Goal: Information Seeking & Learning: Learn about a topic

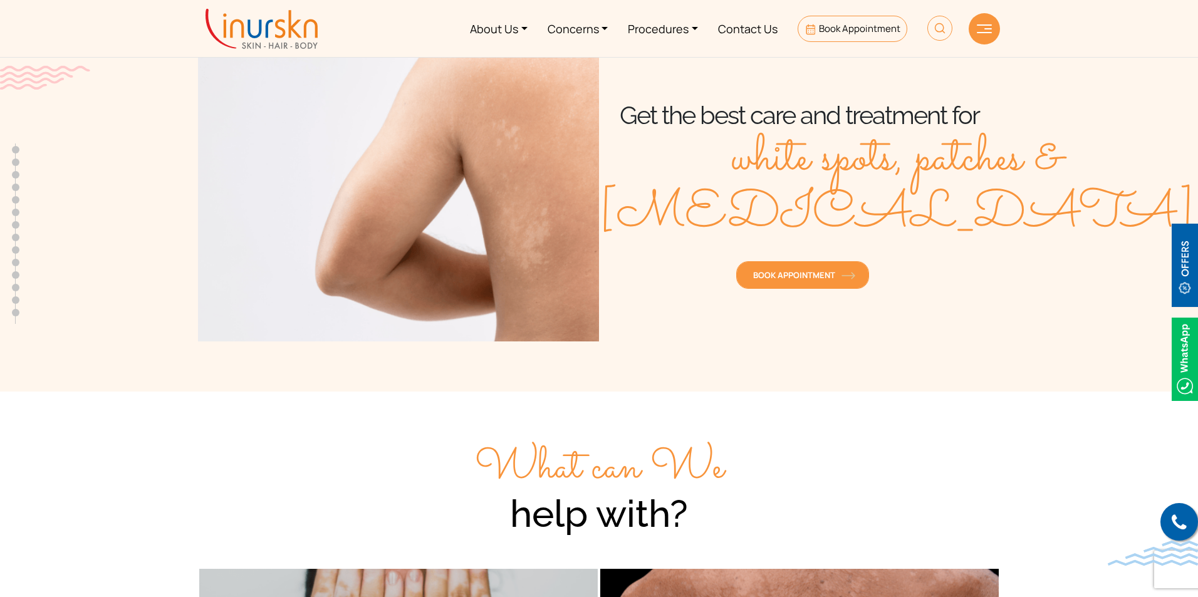
click at [815, 273] on span "Book Appointment" at bounding box center [802, 275] width 99 height 11
click at [819, 268] on link "Book Appointment" at bounding box center [803, 275] width 133 height 28
click at [854, 260] on div "Book Appointment" at bounding box center [799, 271] width 401 height 44
click at [844, 265] on link "Book Appointment" at bounding box center [803, 275] width 133 height 28
click at [802, 274] on span "Book Appointment" at bounding box center [802, 275] width 99 height 11
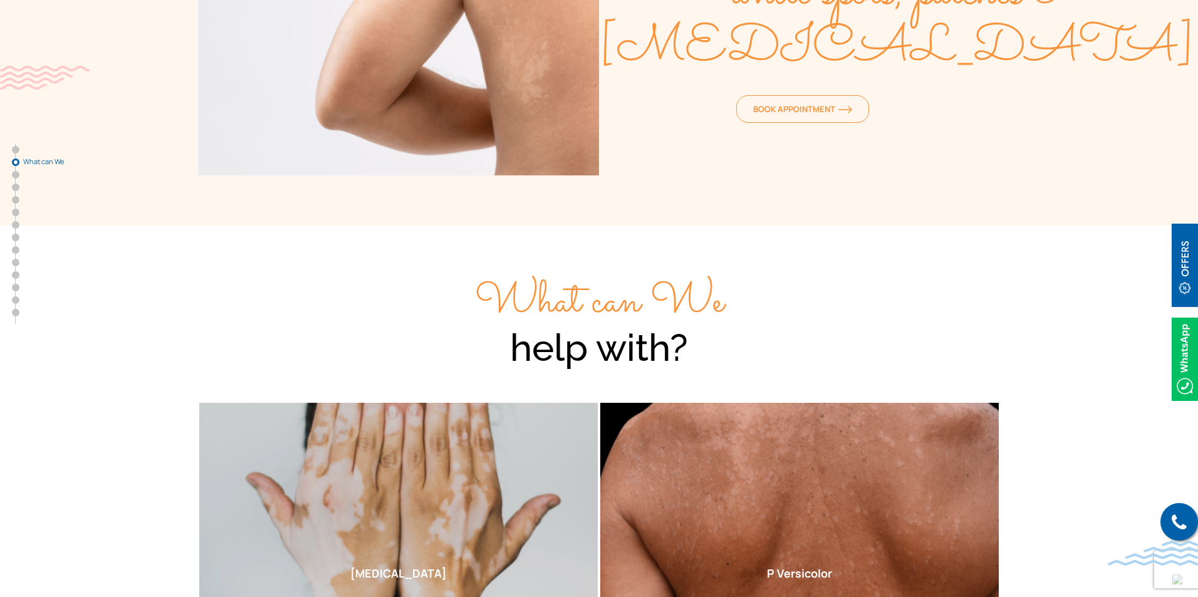
scroll to position [439, 0]
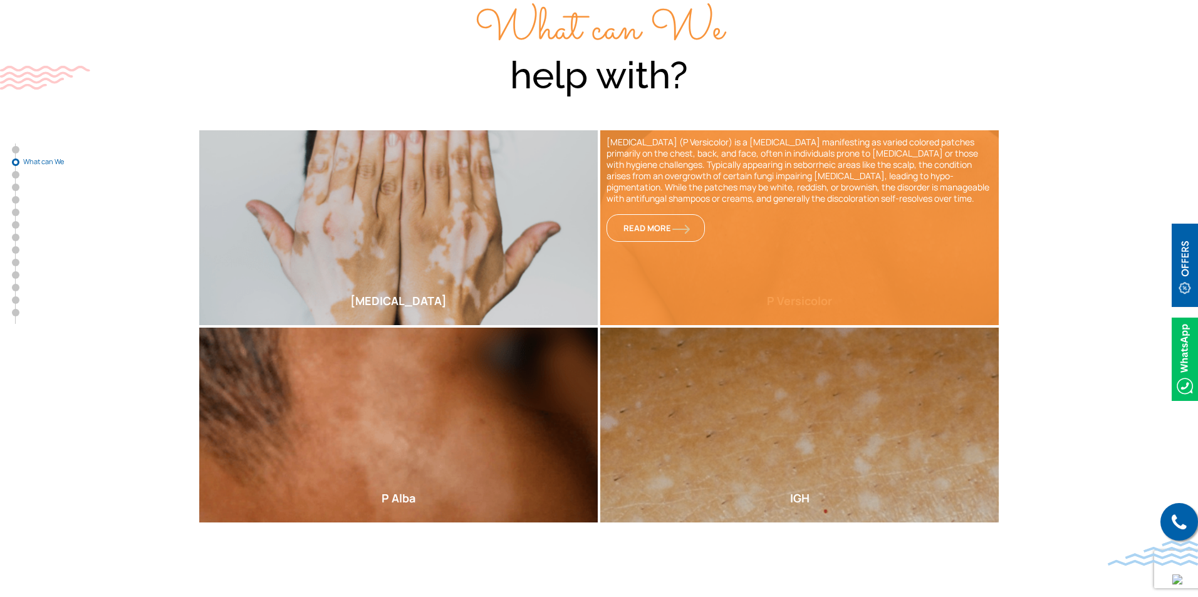
click at [794, 275] on div "[MEDICAL_DATA] (P Versicolor) is a [MEDICAL_DATA] manifesting as varied colored…" at bounding box center [799, 227] width 399 height 195
click at [643, 230] on span "Read More" at bounding box center [656, 228] width 65 height 11
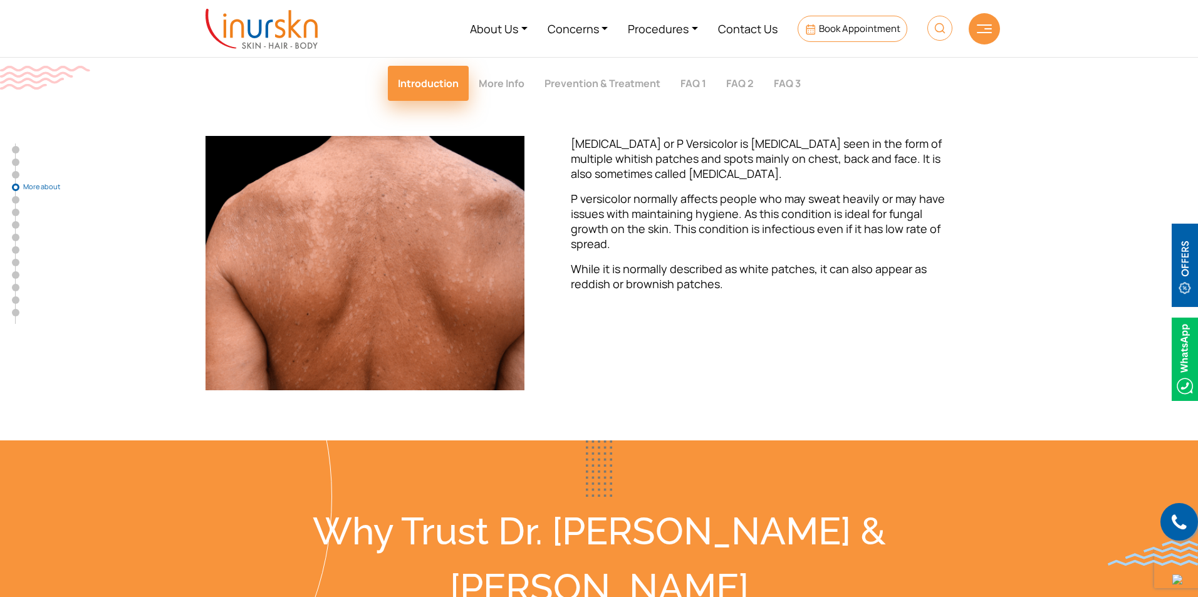
scroll to position [1664, 0]
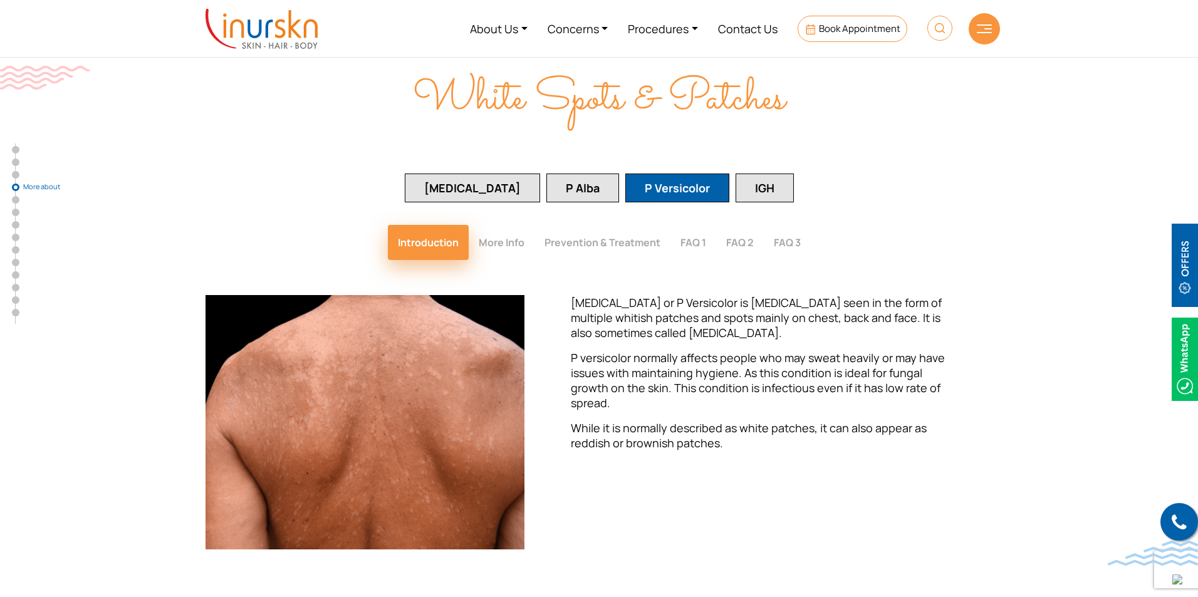
drag, startPoint x: 665, startPoint y: 286, endPoint x: 757, endPoint y: 283, distance: 92.2
click at [757, 295] on p "[MEDICAL_DATA] or P Versicolor is [MEDICAL_DATA] seen in the form of multiple w…" at bounding box center [766, 317] width 391 height 45
click at [762, 295] on p "[MEDICAL_DATA] or P Versicolor is [MEDICAL_DATA] seen in the form of multiple w…" at bounding box center [766, 317] width 391 height 45
drag, startPoint x: 568, startPoint y: 251, endPoint x: 572, endPoint y: 271, distance: 19.8
click at [572, 295] on div "[MEDICAL_DATA] or P Versicolor is [MEDICAL_DATA] seen in the form of multiple w…" at bounding box center [766, 422] width 453 height 254
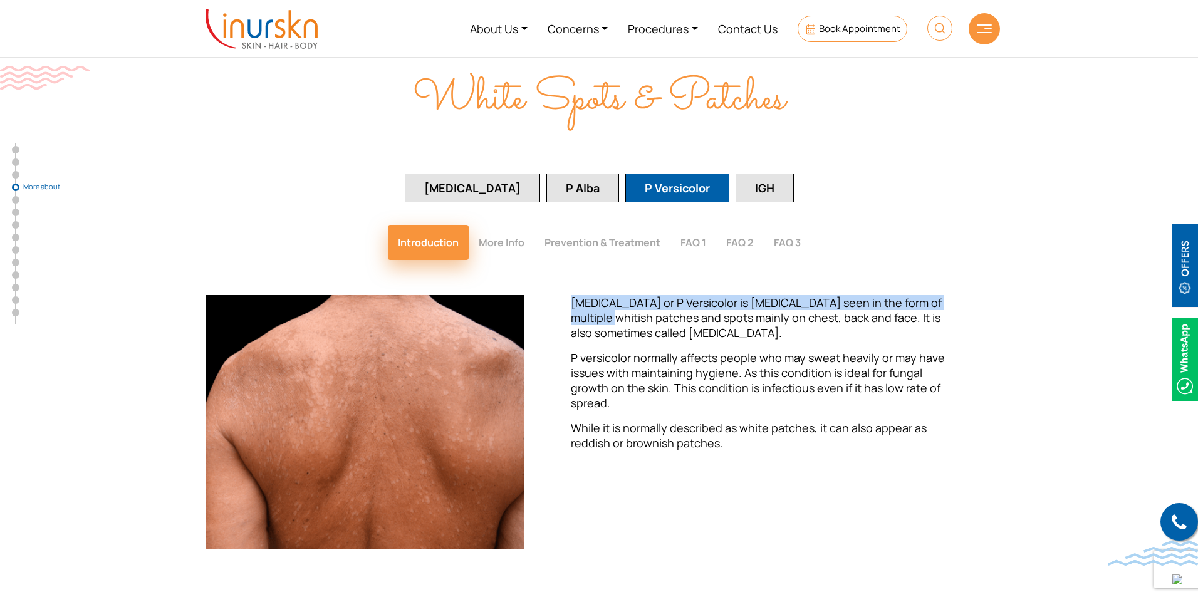
click at [738, 225] on div "Introduction More Info Prevention & Treatment FAQ 1 FAQ 2 FAQ 3 [MEDICAL_DATA] …" at bounding box center [599, 387] width 787 height 324
drag, startPoint x: 688, startPoint y: 259, endPoint x: 745, endPoint y: 254, distance: 57.8
click at [745, 295] on span "[MEDICAL_DATA] or P Versicolor is [MEDICAL_DATA] seen in the form of multiple w…" at bounding box center [756, 317] width 371 height 45
click at [748, 295] on span "[MEDICAL_DATA] or P Versicolor is [MEDICAL_DATA] seen in the form of multiple w…" at bounding box center [756, 317] width 371 height 45
drag, startPoint x: 748, startPoint y: 254, endPoint x: 684, endPoint y: 256, distance: 64.0
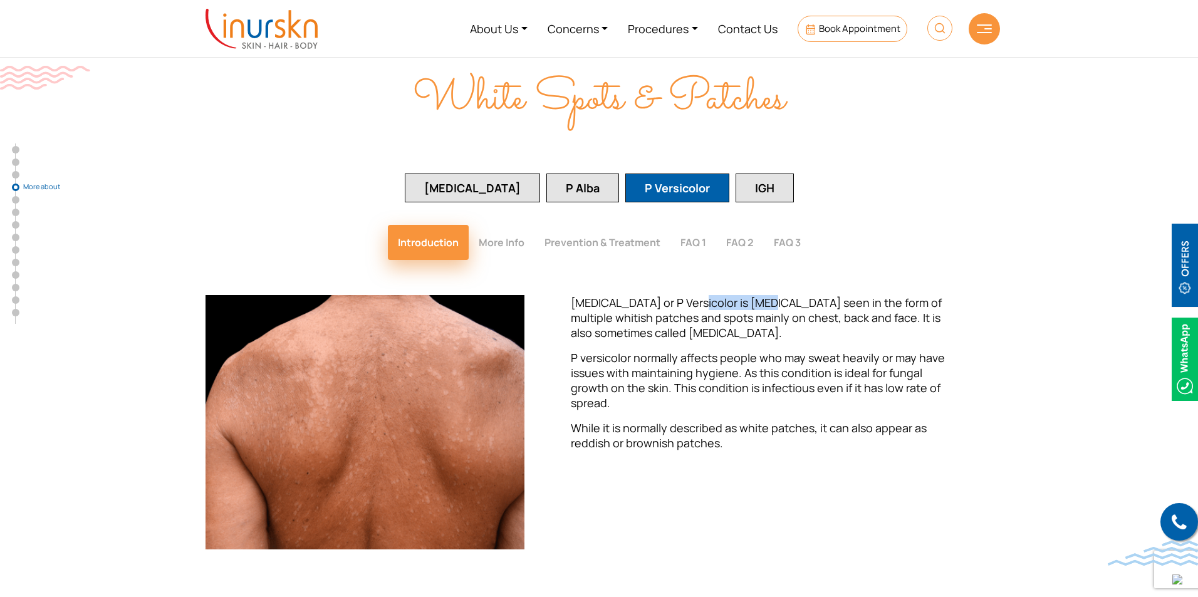
click at [684, 295] on span "[MEDICAL_DATA] or P Versicolor is [MEDICAL_DATA] seen in the form of multiple w…" at bounding box center [756, 317] width 371 height 45
